Goal: Task Accomplishment & Management: Manage account settings

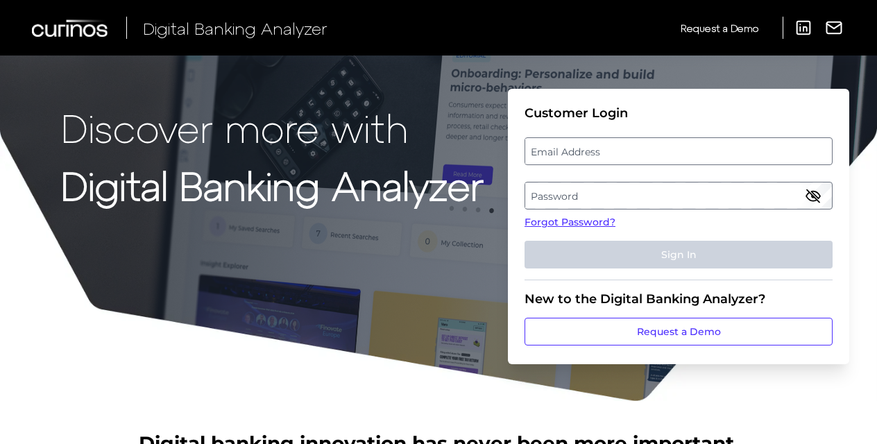
click at [571, 151] on label "Email Address" at bounding box center [678, 151] width 306 height 25
click at [571, 151] on input "email" at bounding box center [679, 151] width 308 height 28
type input "[EMAIL_ADDRESS][DOMAIN_NAME]"
click at [585, 198] on label "Password" at bounding box center [678, 195] width 306 height 25
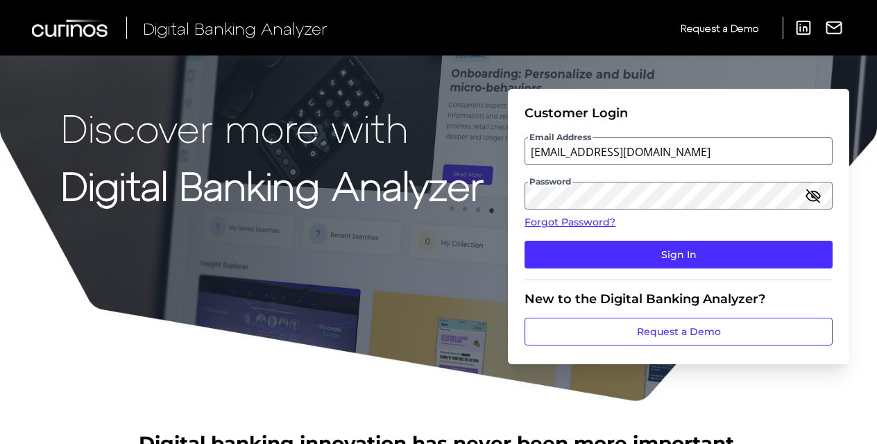
click at [814, 194] on icon "button" at bounding box center [813, 196] width 14 height 10
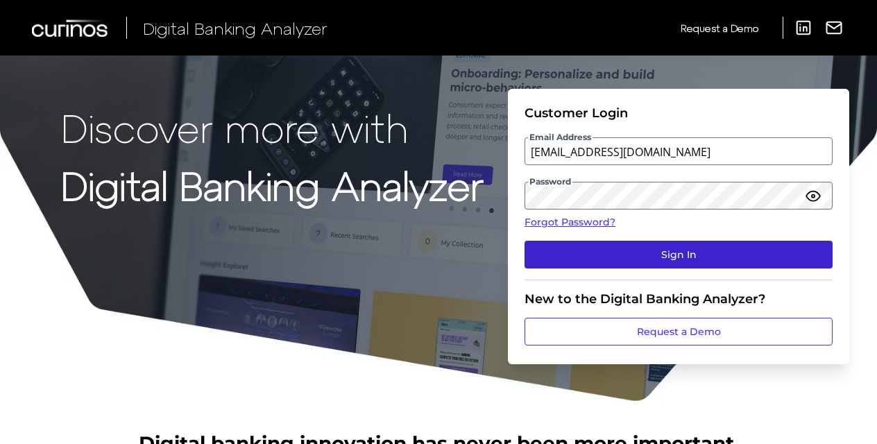
click at [663, 258] on button "Sign In" at bounding box center [679, 255] width 308 height 28
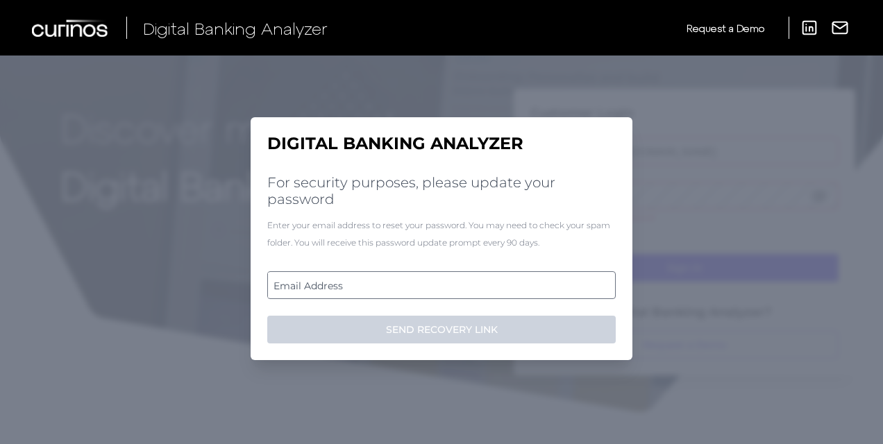
click at [340, 282] on label "Email Address" at bounding box center [441, 285] width 346 height 25
click at [340, 282] on input "email" at bounding box center [441, 285] width 348 height 28
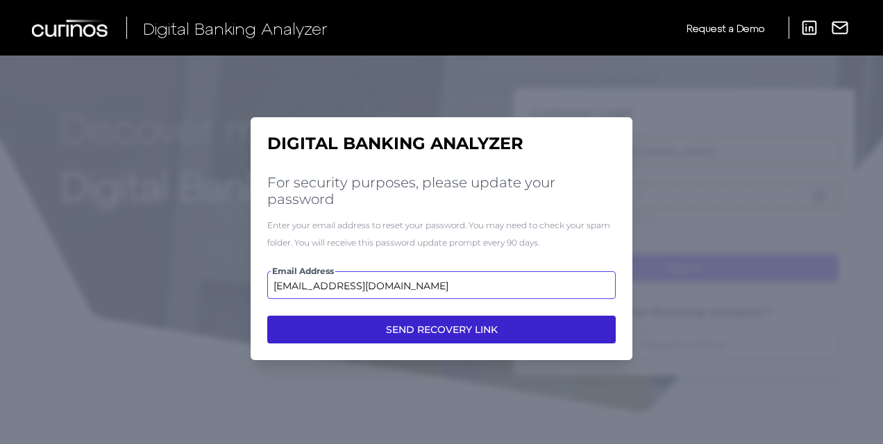
type input "[EMAIL_ADDRESS][DOMAIN_NAME]"
click at [366, 334] on button "SEND RECOVERY LINK" at bounding box center [441, 330] width 348 height 28
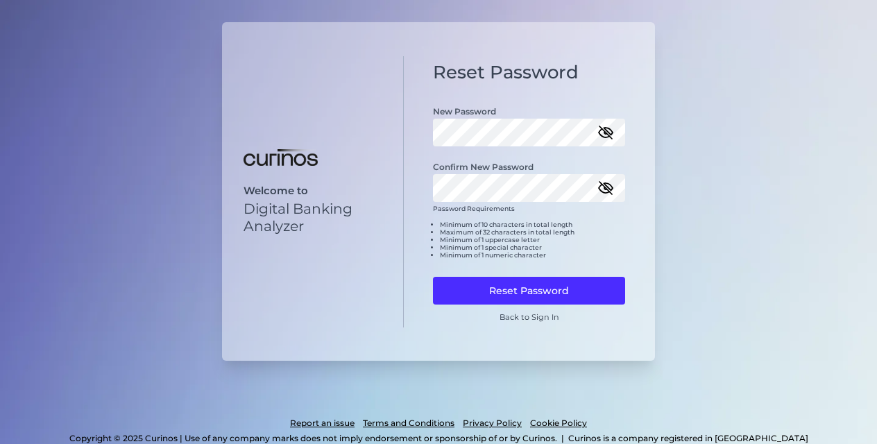
click at [605, 187] on icon "button" at bounding box center [605, 188] width 12 height 12
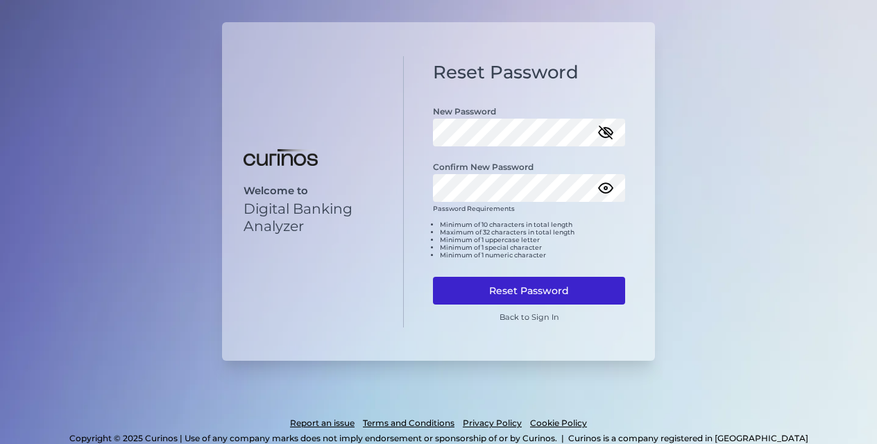
click at [492, 289] on button "Reset Password" at bounding box center [529, 291] width 192 height 28
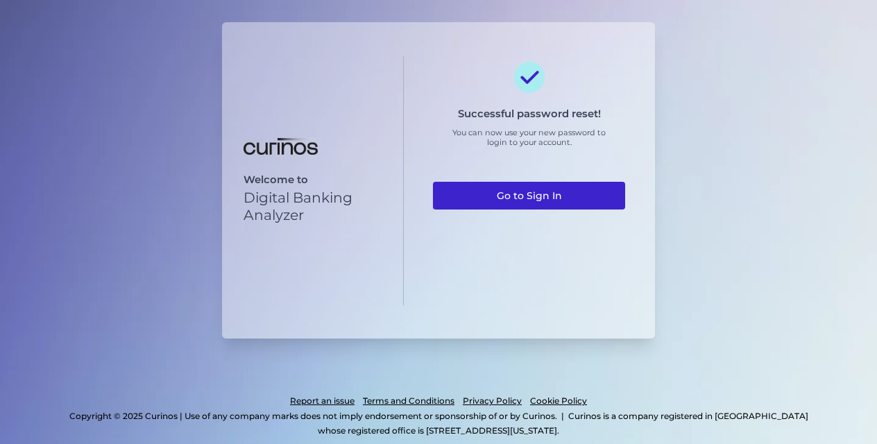
click at [515, 185] on link "Go to Sign In" at bounding box center [529, 196] width 192 height 28
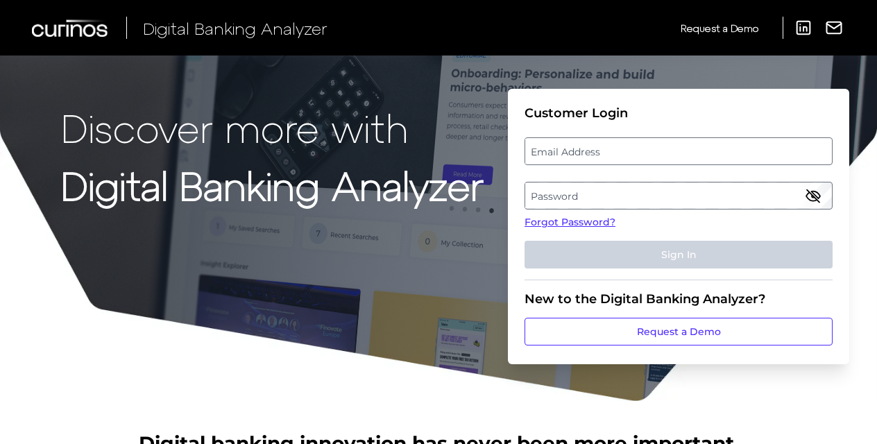
click at [561, 153] on label "Email Address" at bounding box center [678, 151] width 306 height 25
click at [561, 153] on input "email" at bounding box center [679, 151] width 308 height 28
type input "[EMAIL_ADDRESS][DOMAIN_NAME]"
click at [569, 196] on label "Password" at bounding box center [678, 195] width 306 height 25
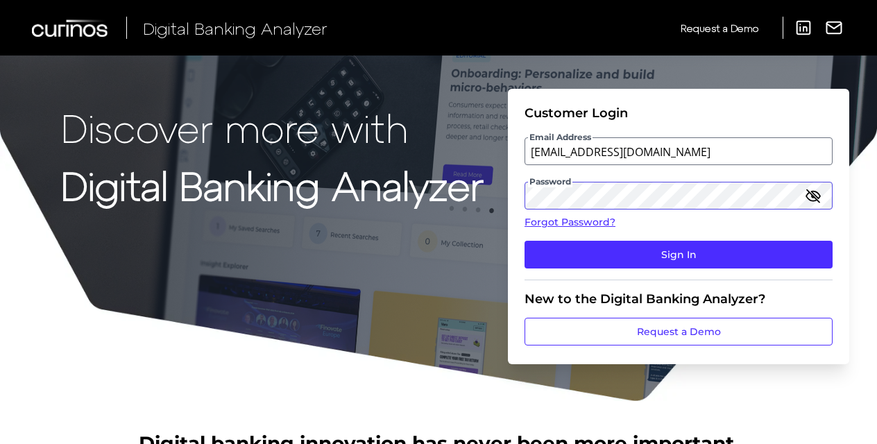
click at [525, 241] on button "Sign In" at bounding box center [679, 255] width 308 height 28
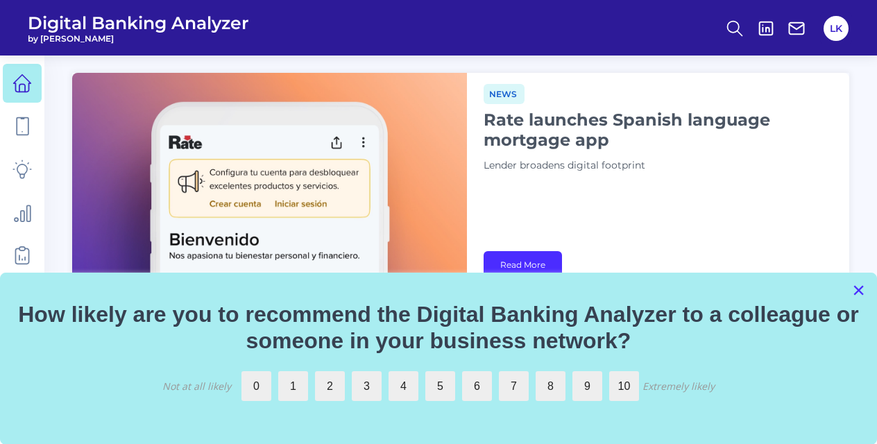
click at [859, 291] on button "×" at bounding box center [858, 290] width 13 height 22
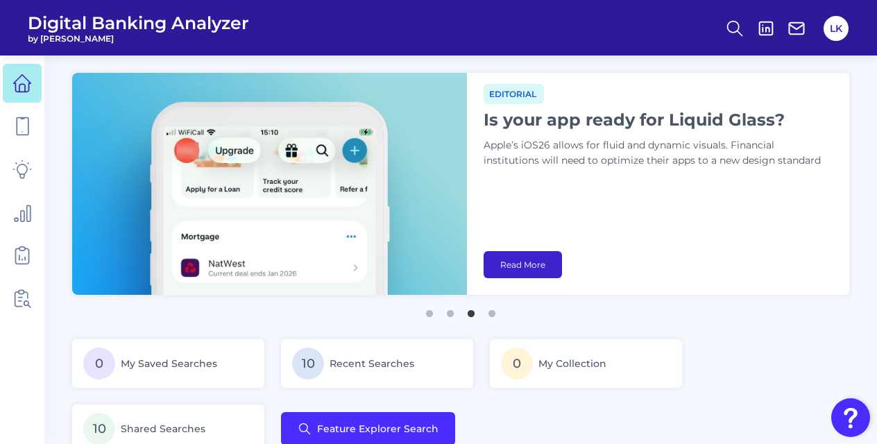
click at [538, 262] on link "Read More" at bounding box center [523, 264] width 78 height 27
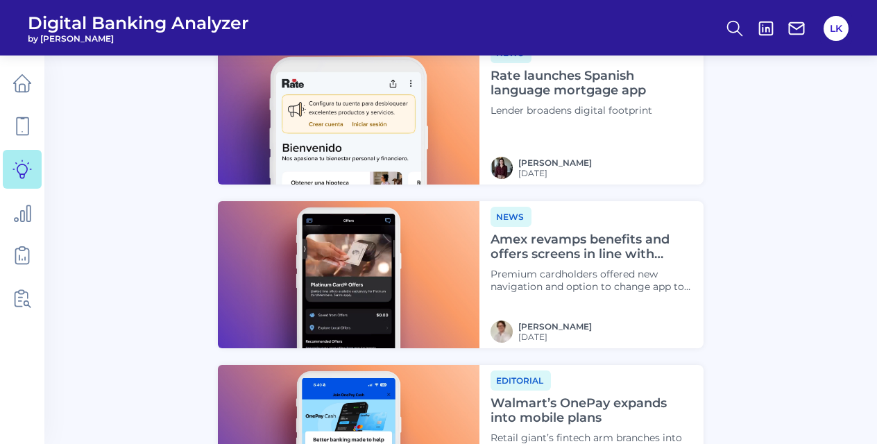
scroll to position [1209, 0]
